Goal: Find specific page/section: Find specific page/section

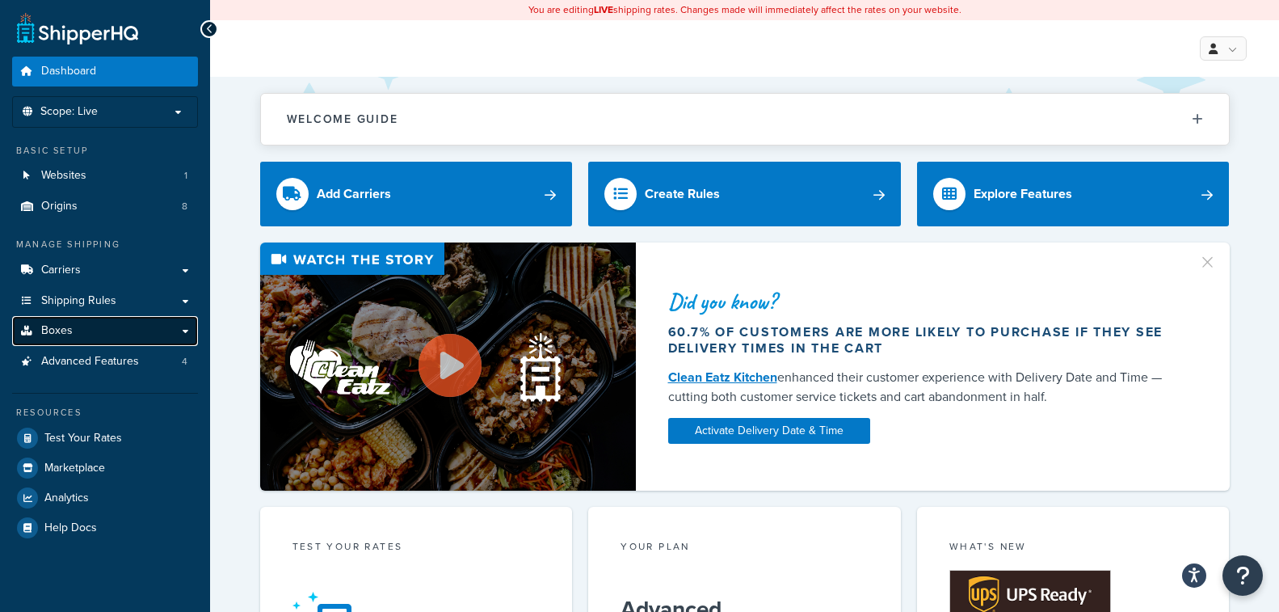
click at [137, 332] on link "Boxes" at bounding box center [105, 331] width 186 height 30
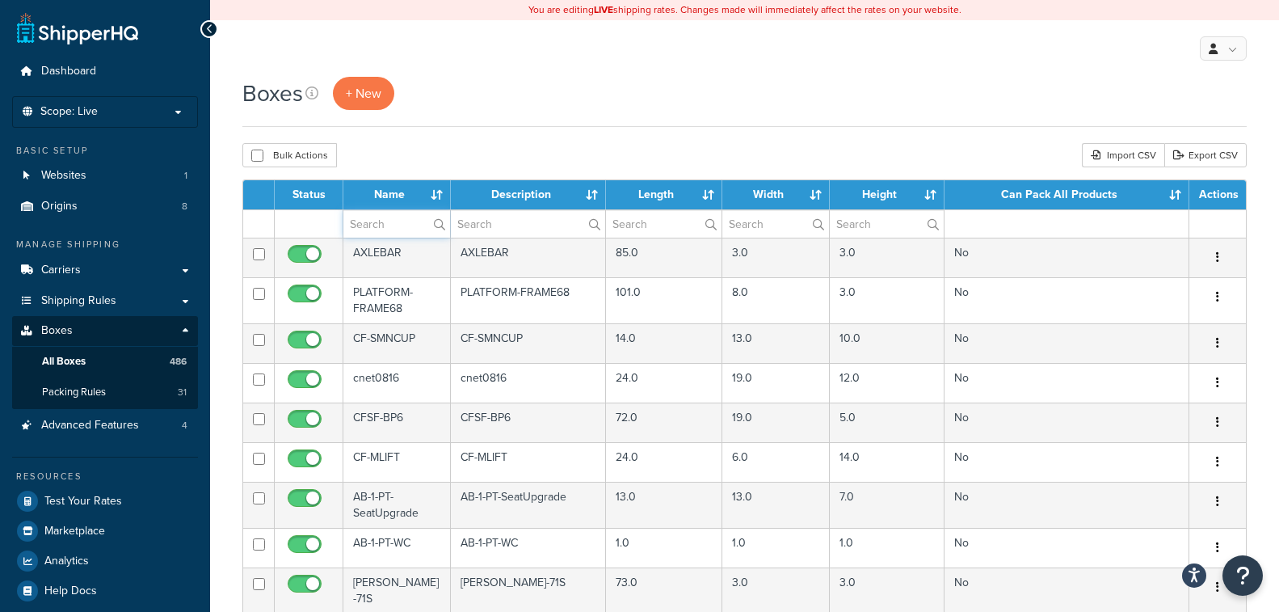
click at [386, 216] on input "text" at bounding box center [396, 223] width 107 height 27
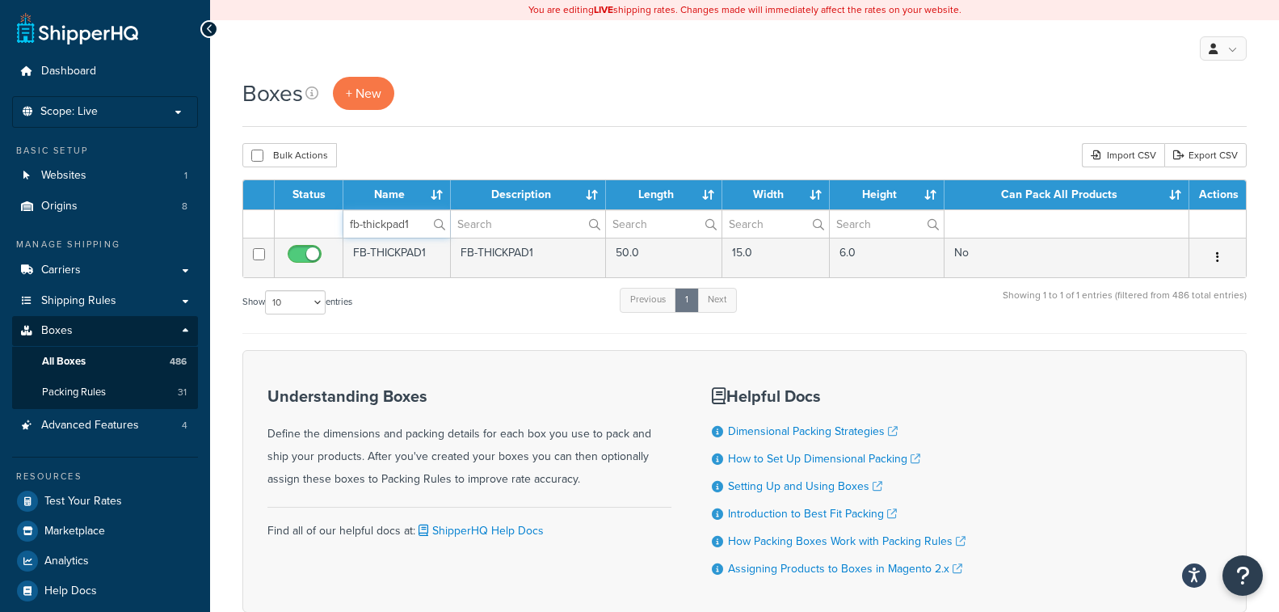
type input "fb-thickpad1"
